Goal: Information Seeking & Learning: Check status

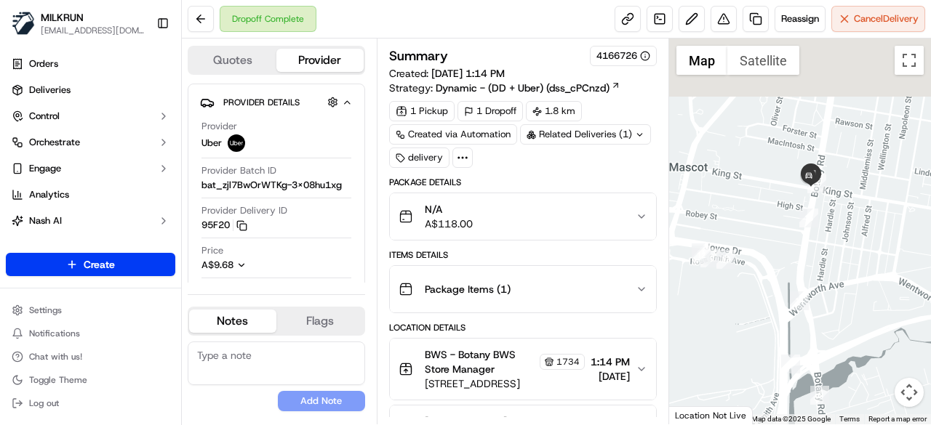
drag, startPoint x: 785, startPoint y: 147, endPoint x: 814, endPoint y: 260, distance: 116.4
click at [814, 260] on div at bounding box center [800, 232] width 262 height 386
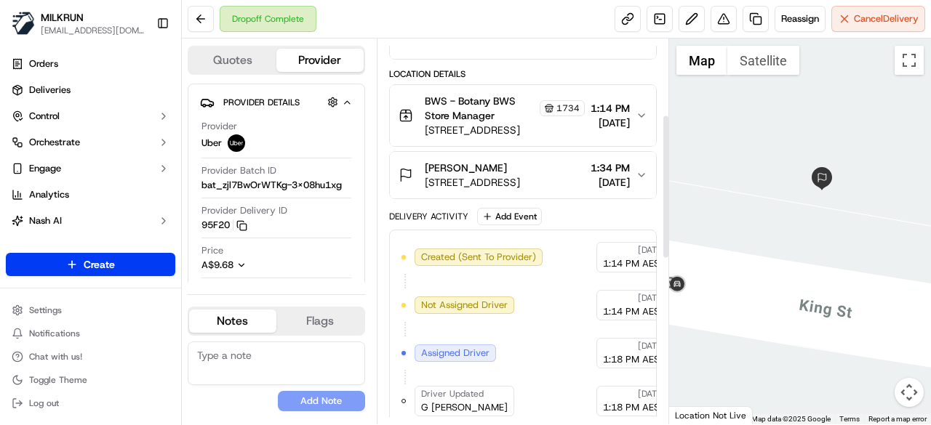
scroll to position [202, 0]
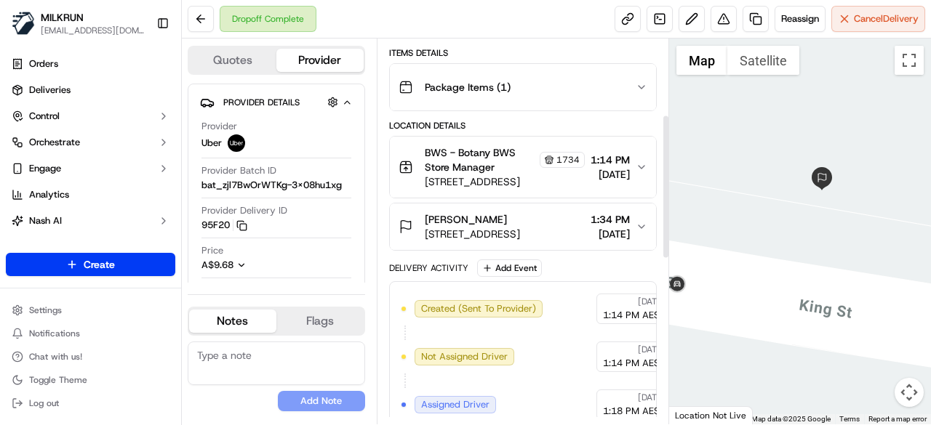
click at [644, 166] on icon "button" at bounding box center [641, 167] width 12 height 12
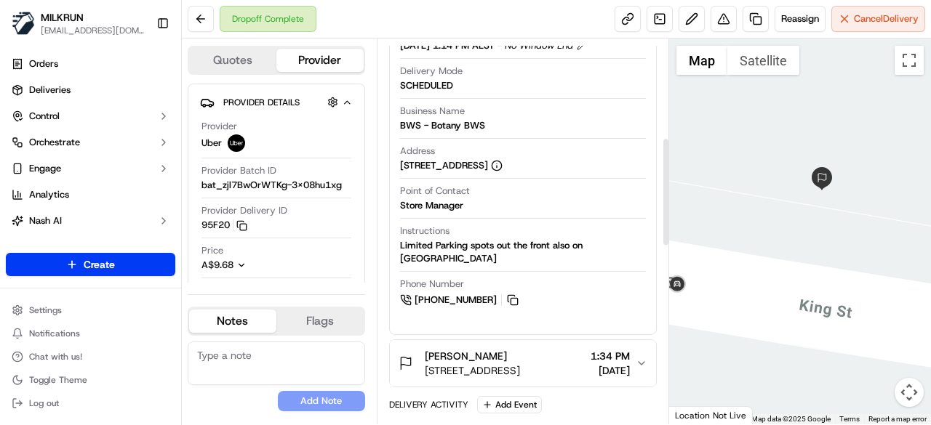
scroll to position [275, 0]
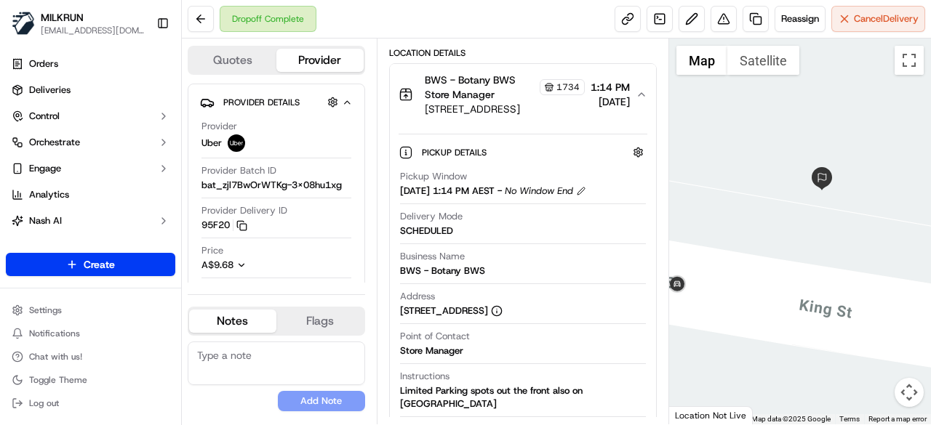
click at [638, 97] on button "BWS - Botany BWS Store Manager 1734 1128 Botany Road, Botany, NSW 2019, AU 1:14…" at bounding box center [523, 94] width 266 height 61
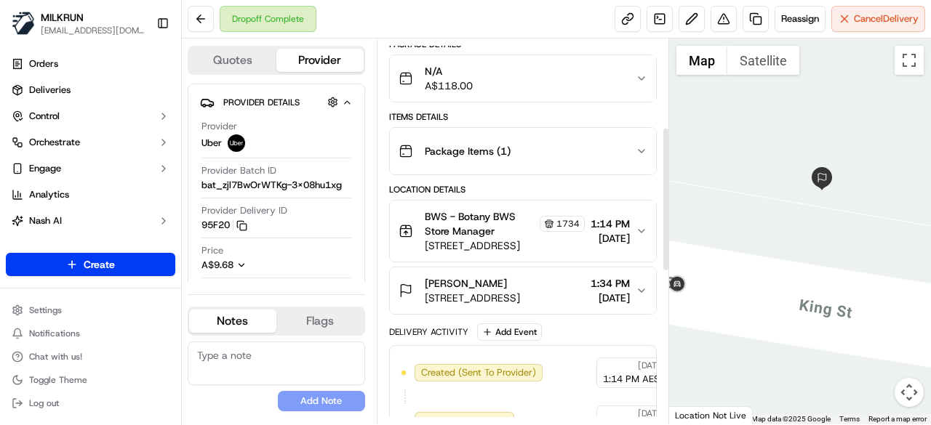
scroll to position [129, 0]
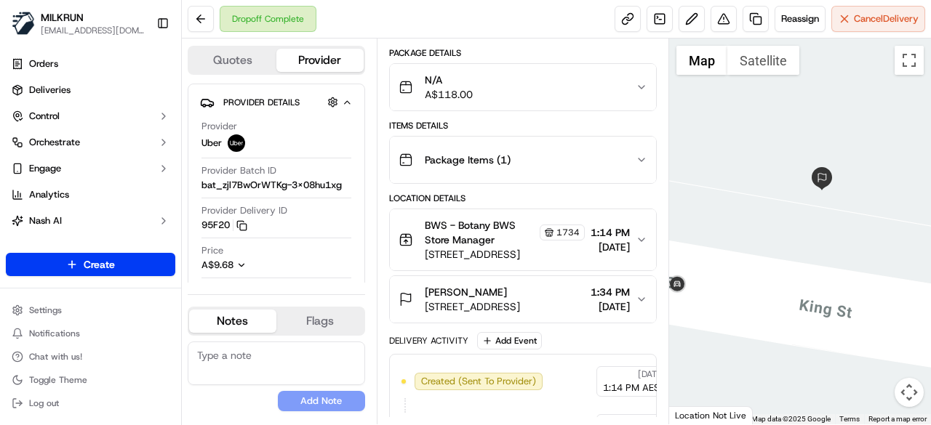
click at [625, 73] on div "N/A A$118.00" at bounding box center [516, 87] width 237 height 29
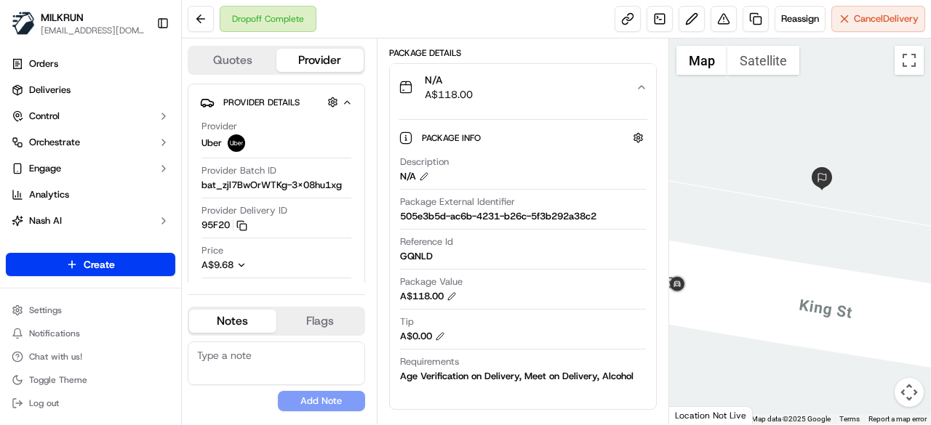
click at [641, 87] on icon "button" at bounding box center [641, 87] width 12 height 12
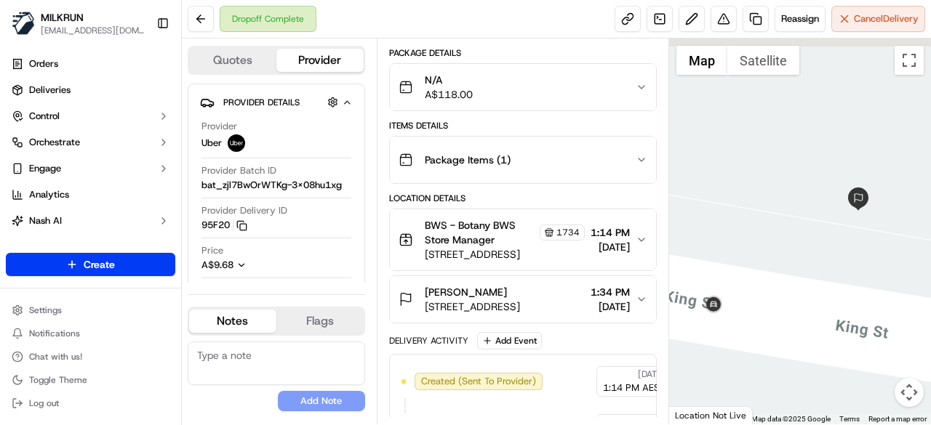
drag, startPoint x: 721, startPoint y: 268, endPoint x: 771, endPoint y: 292, distance: 55.0
click at [771, 292] on div at bounding box center [800, 232] width 262 height 386
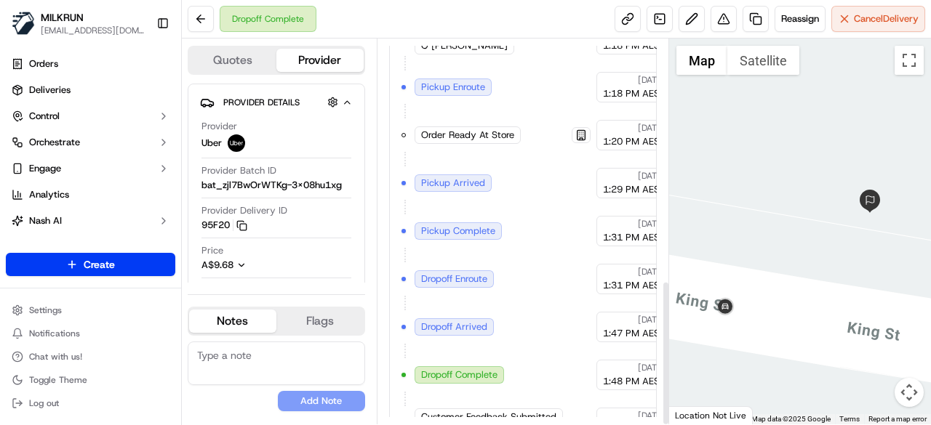
scroll to position [638, 0]
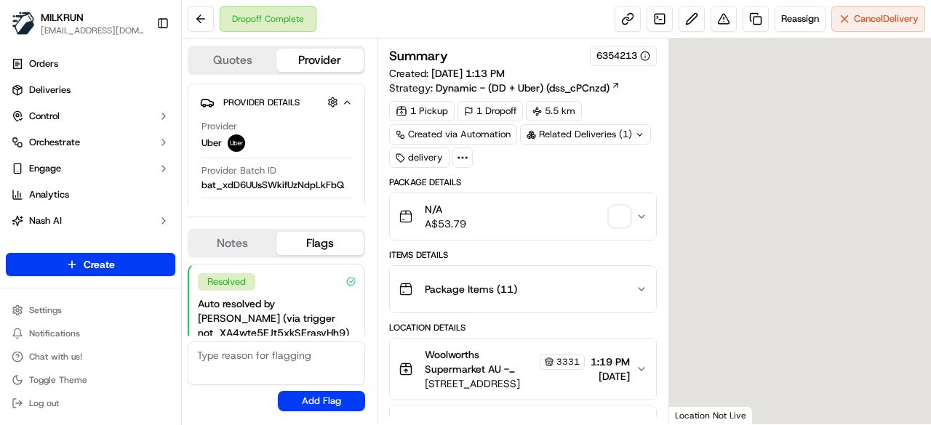
scroll to position [117, 0]
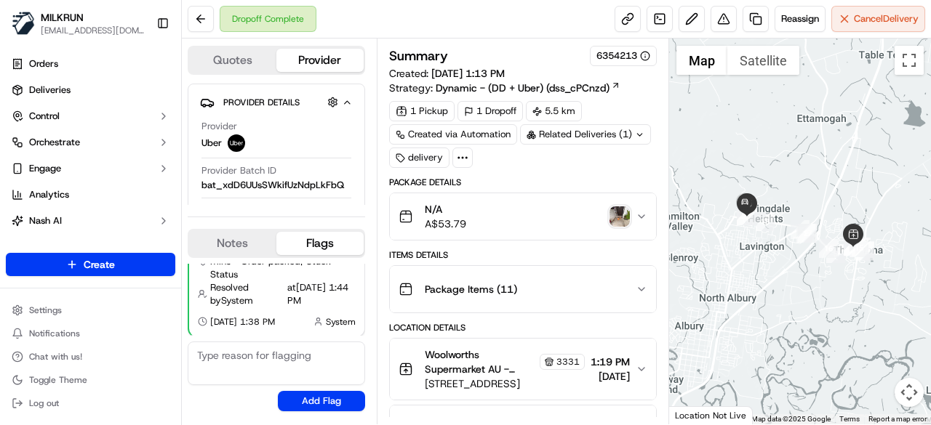
click at [611, 209] on img "button" at bounding box center [619, 216] width 20 height 20
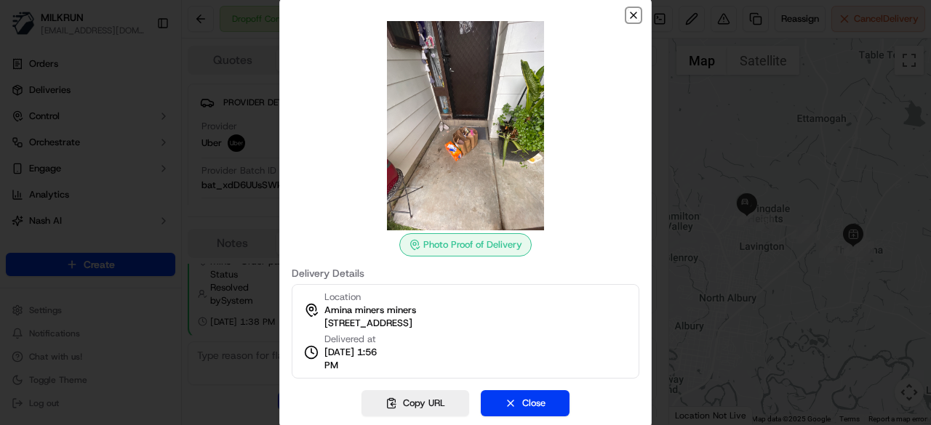
click at [631, 15] on icon "button" at bounding box center [633, 15] width 12 height 12
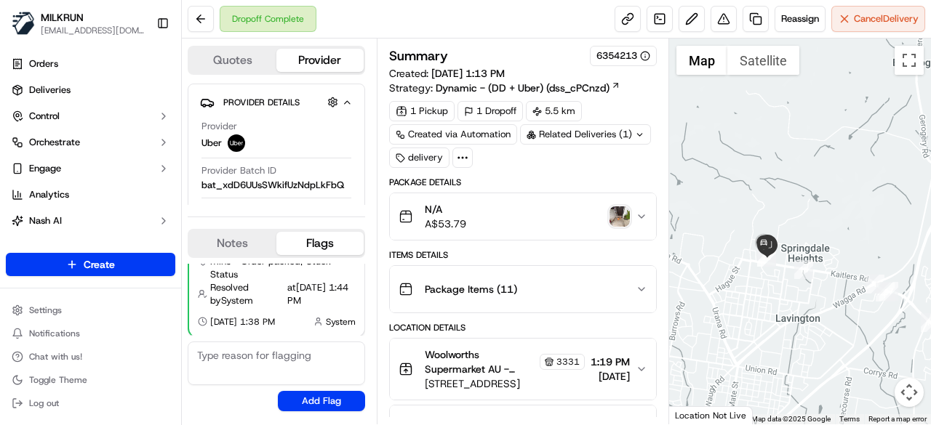
drag, startPoint x: 740, startPoint y: 205, endPoint x: 785, endPoint y: 213, distance: 45.8
click at [785, 213] on div at bounding box center [800, 232] width 262 height 386
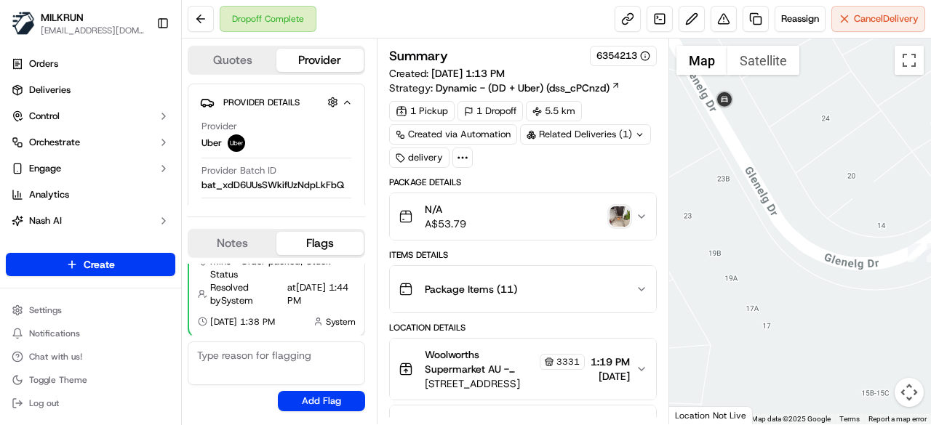
drag, startPoint x: 773, startPoint y: 244, endPoint x: 930, endPoint y: 324, distance: 176.6
click at [930, 324] on div at bounding box center [800, 232] width 262 height 386
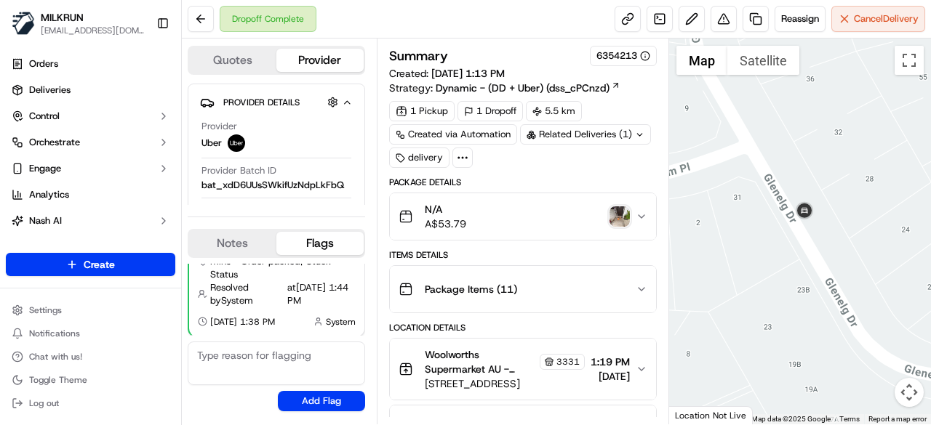
drag, startPoint x: 748, startPoint y: 191, endPoint x: 828, endPoint y: 302, distance: 137.0
click at [828, 302] on div at bounding box center [800, 232] width 262 height 386
click at [762, 55] on button "Satellite" at bounding box center [763, 60] width 72 height 29
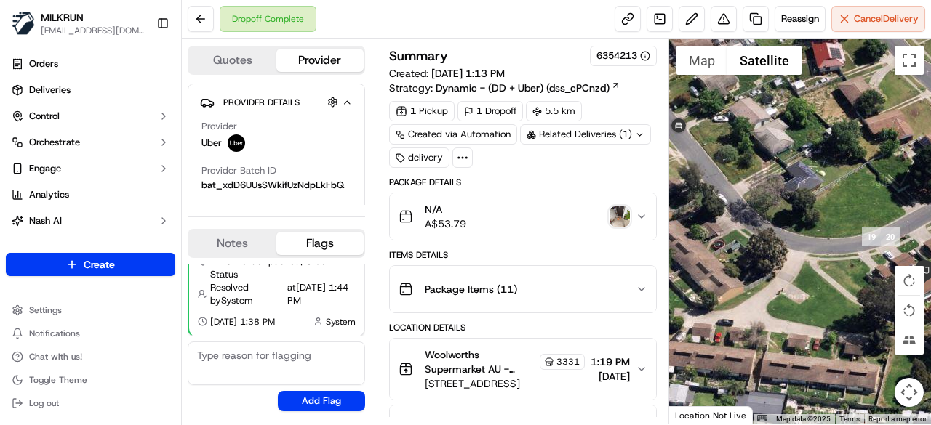
drag, startPoint x: 846, startPoint y: 257, endPoint x: 715, endPoint y: 169, distance: 157.1
click at [715, 169] on div at bounding box center [800, 232] width 262 height 386
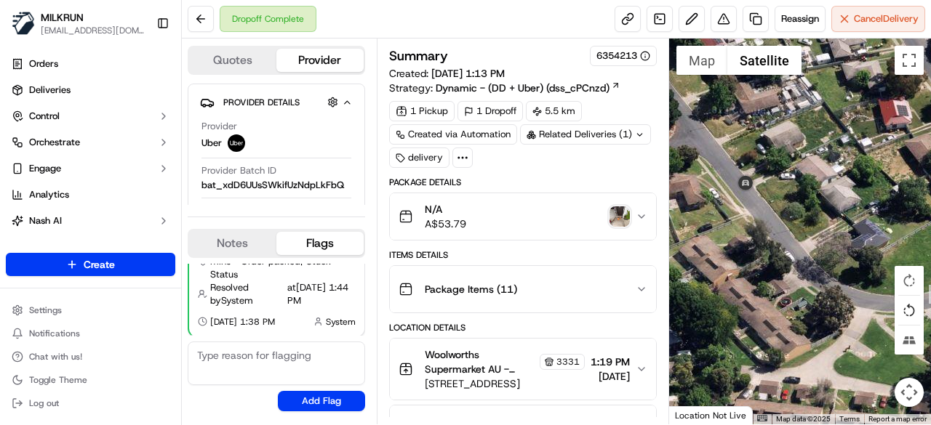
drag, startPoint x: 842, startPoint y: 255, endPoint x: 916, endPoint y: 310, distance: 92.5
click at [916, 310] on div "1 2 3 4 5 6 7 8 9 10 11 12 13 14 15 16 17 18 20 19 Map Satellite Map Data Map d…" at bounding box center [800, 232] width 262 height 386
click at [697, 64] on button "Map" at bounding box center [701, 60] width 51 height 29
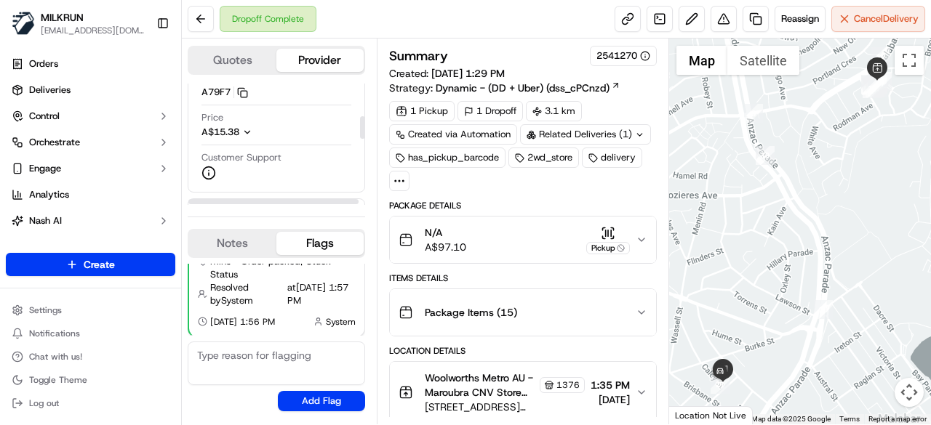
scroll to position [218, 0]
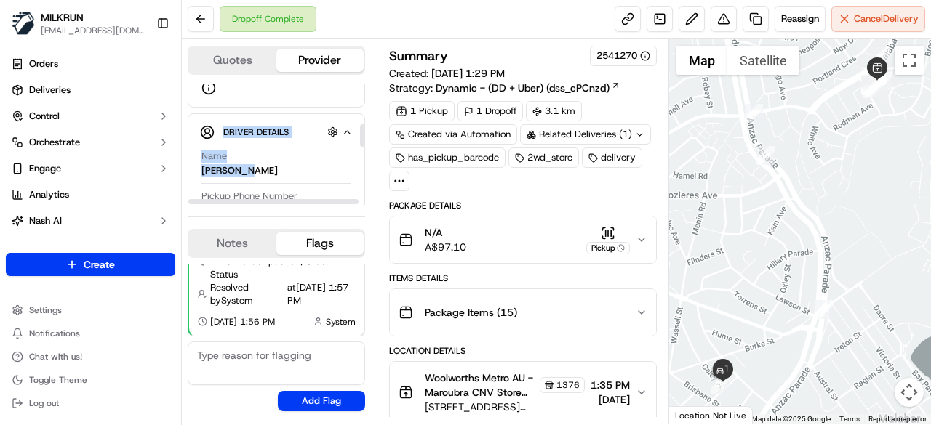
drag, startPoint x: 251, startPoint y: 172, endPoint x: 182, endPoint y: 172, distance: 69.1
click at [182, 172] on div "Quotes Provider Provider Details Hidden ( 3 ) Provider Uber Provider Batch ID b…" at bounding box center [279, 232] width 195 height 386
click at [198, 168] on div "Driver Details Hidden ( 5 ) Name Manuel G. Pickup Phone Number +61 480 020 263 …" at bounding box center [276, 314] width 177 height 402
click at [196, 169] on div "Driver Details Hidden ( 5 ) Name Manuel G. Pickup Phone Number +61 480 020 263 …" at bounding box center [276, 314] width 177 height 402
drag, startPoint x: 202, startPoint y: 172, endPoint x: 292, endPoint y: 172, distance: 89.4
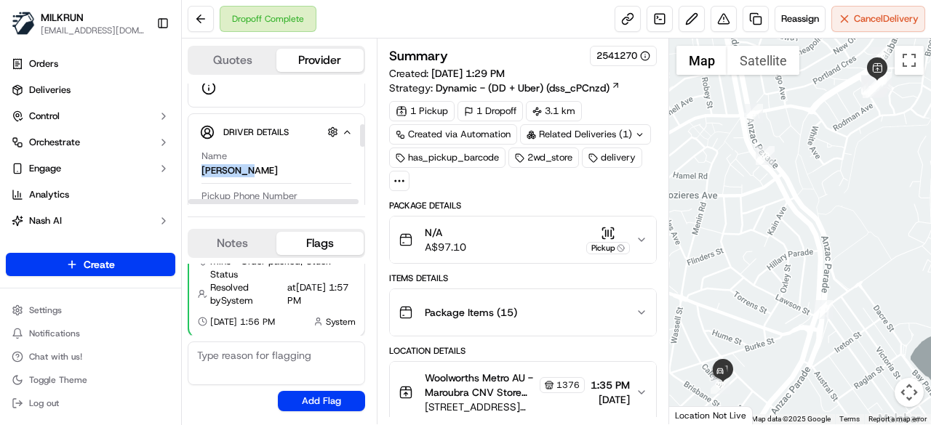
click at [292, 172] on div "Name Manuel G." at bounding box center [276, 164] width 150 height 28
copy div "Manuel G."
click at [208, 18] on button at bounding box center [201, 19] width 26 height 26
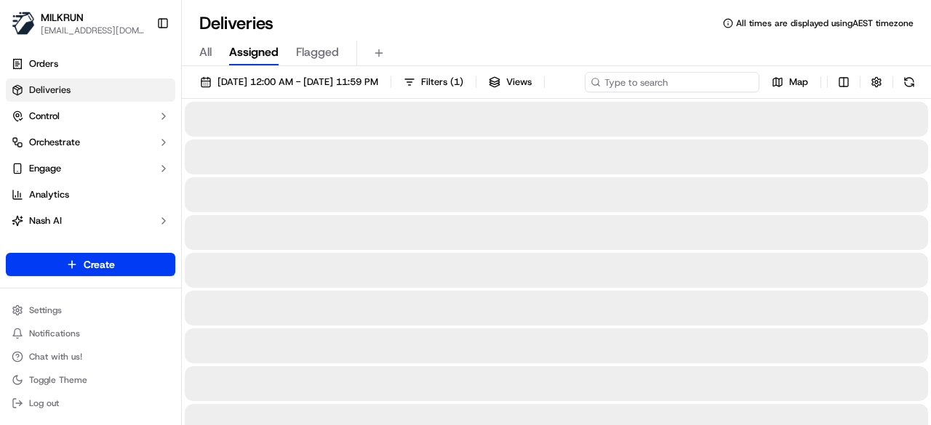
click at [666, 81] on input at bounding box center [672, 82] width 174 height 20
paste input "Manuel G."
type input "Manuel G."
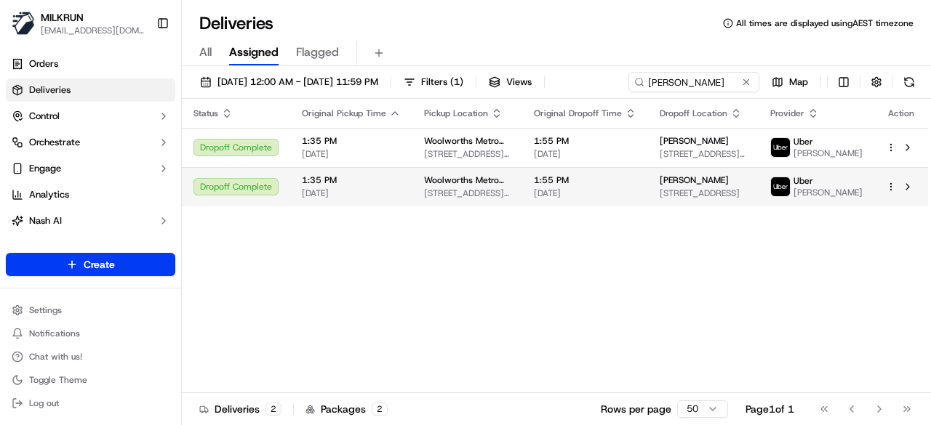
click at [721, 206] on td "Martin Goldberg 9 269/271 Maroubra Rd, Maroubra, NSW 2035, AU" at bounding box center [703, 186] width 111 height 39
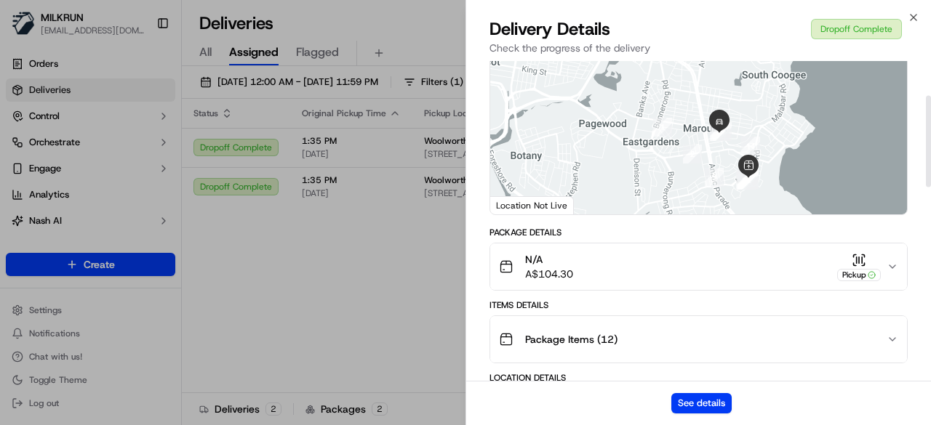
scroll to position [145, 0]
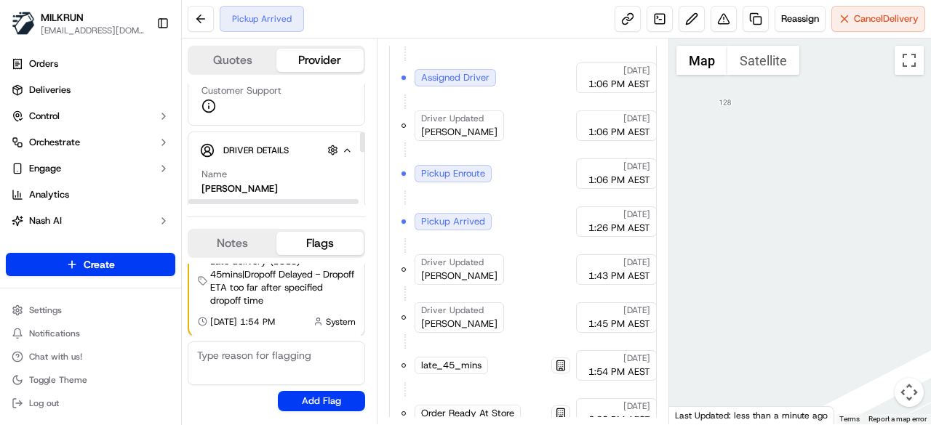
scroll to position [291, 0]
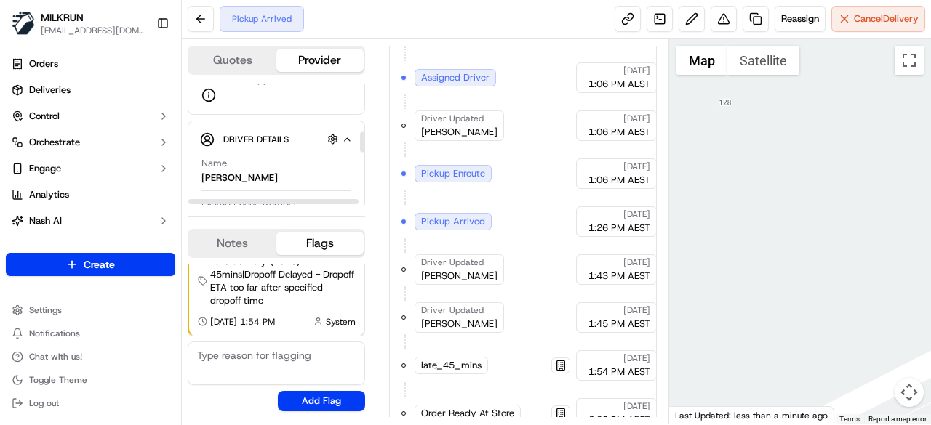
drag, startPoint x: 300, startPoint y: 177, endPoint x: 203, endPoint y: 179, distance: 96.7
click at [201, 180] on div "Name SHARJEEL AKRAM S. Pickup Phone Number +61 480 020 263 ext. 34771358 Dropof…" at bounding box center [276, 333] width 153 height 365
copy div "SHARJEEL AKRAM S."
click at [195, 33] on div "Pickup Arrived Reassign Cancel Delivery" at bounding box center [556, 19] width 749 height 39
click at [196, 23] on button at bounding box center [201, 19] width 26 height 26
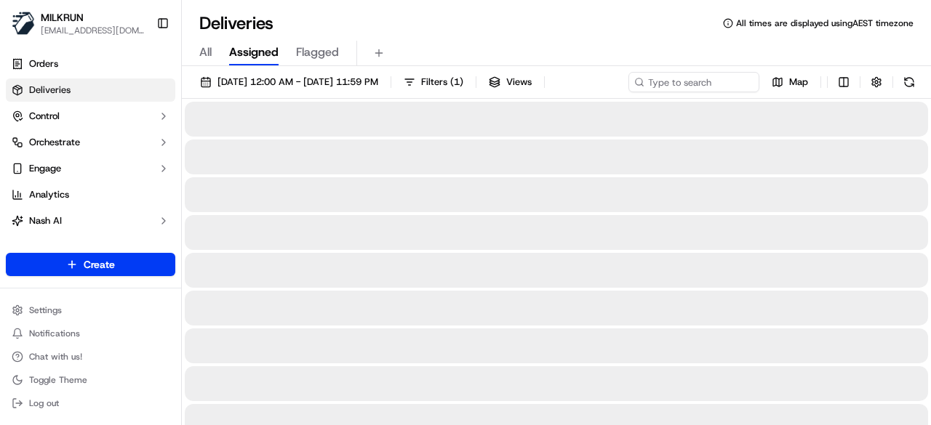
click at [681, 92] on div "21/09/2025 12:00 AM - 21/09/2025 11:59 PM Filters ( 1 ) Views Map" at bounding box center [556, 85] width 749 height 27
click at [670, 76] on div "21/09/2025 12:00 AM - 21/09/2025 11:59 PM Filters ( 1 ) Views Map" at bounding box center [556, 85] width 749 height 27
paste input "SHARJEEL AKRAM S."
type input "SHARJEEL AKRAM S."
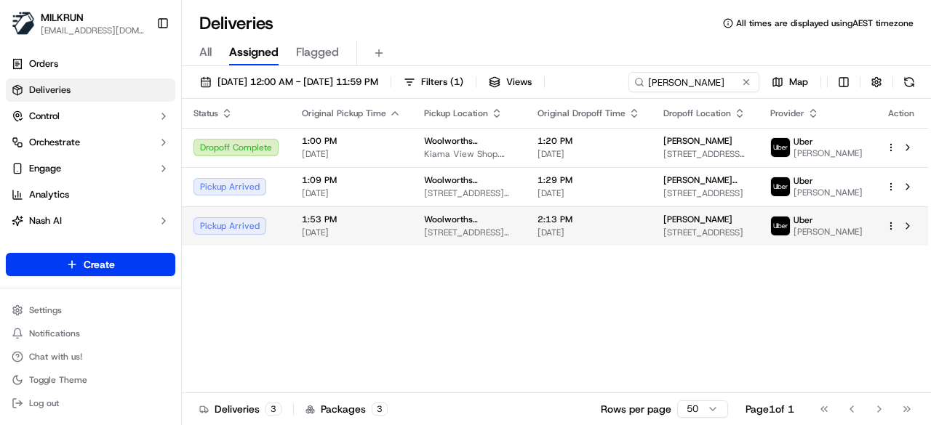
click at [727, 281] on div "Status Original Pickup Time Pickup Location Original Dropoff Time Dropoff Locat…" at bounding box center [555, 246] width 746 height 294
click at [665, 244] on td "Jennifer Coakes 27A Upland Chase, Albion Park, NSW 2527, AU" at bounding box center [704, 225] width 107 height 39
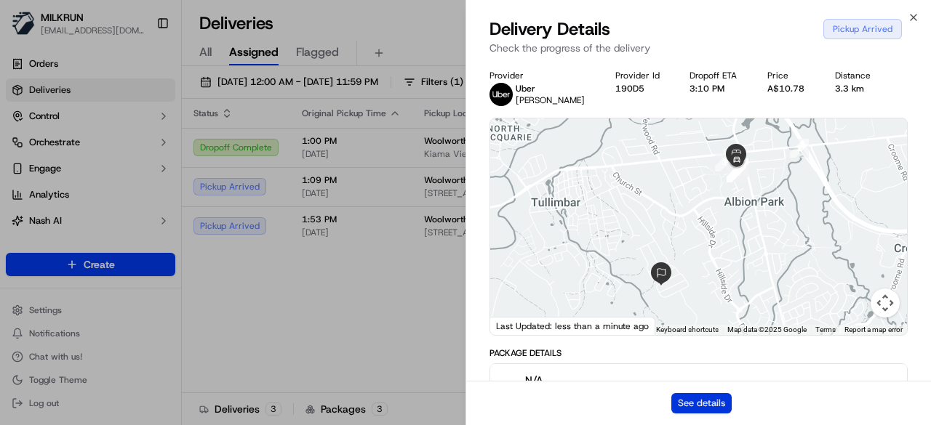
click at [714, 404] on button "See details" at bounding box center [701, 403] width 60 height 20
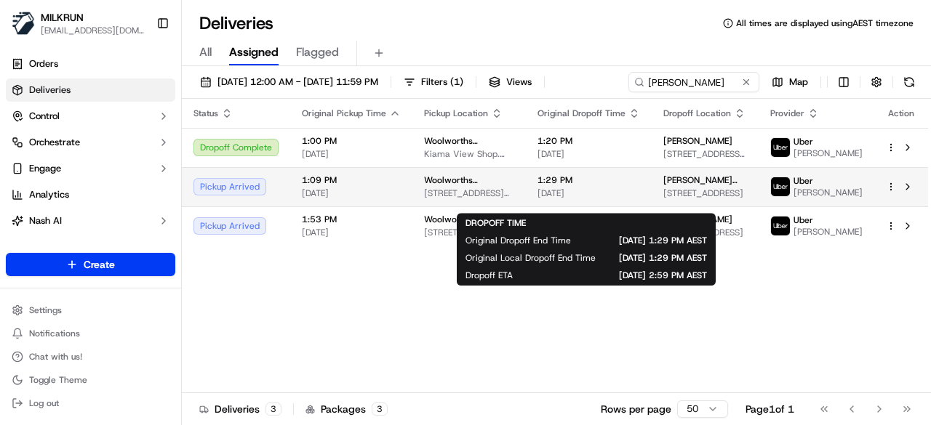
click at [556, 199] on span "21/09/2025" at bounding box center [588, 194] width 103 height 12
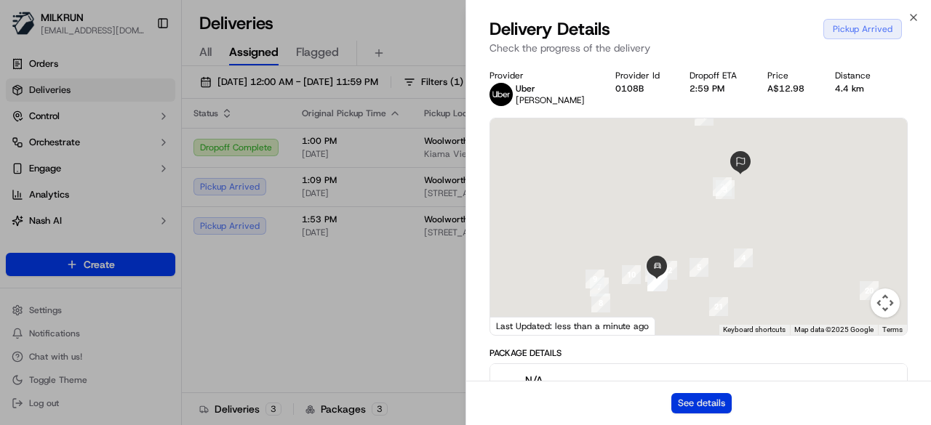
click at [712, 403] on button "See details" at bounding box center [701, 403] width 60 height 20
